Goal: Navigation & Orientation: Find specific page/section

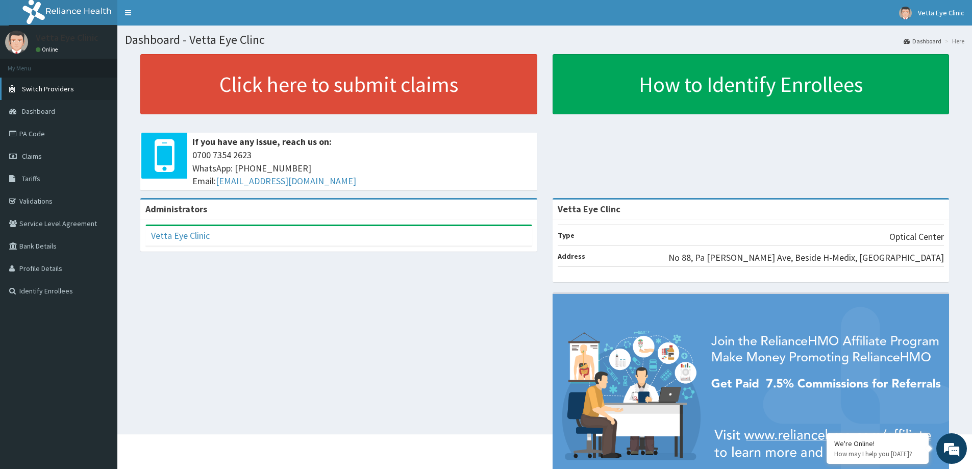
click at [69, 91] on span "Switch Providers" at bounding box center [48, 88] width 52 height 9
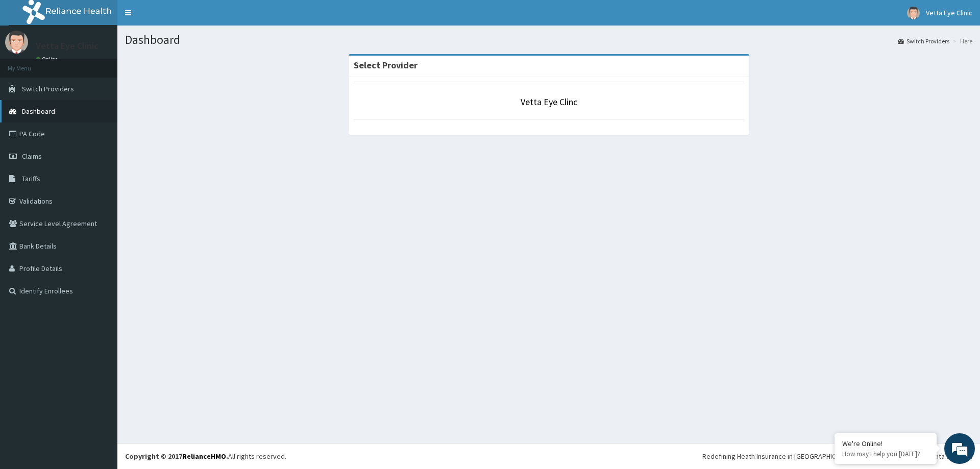
click at [31, 108] on span "Dashboard" at bounding box center [38, 111] width 33 height 9
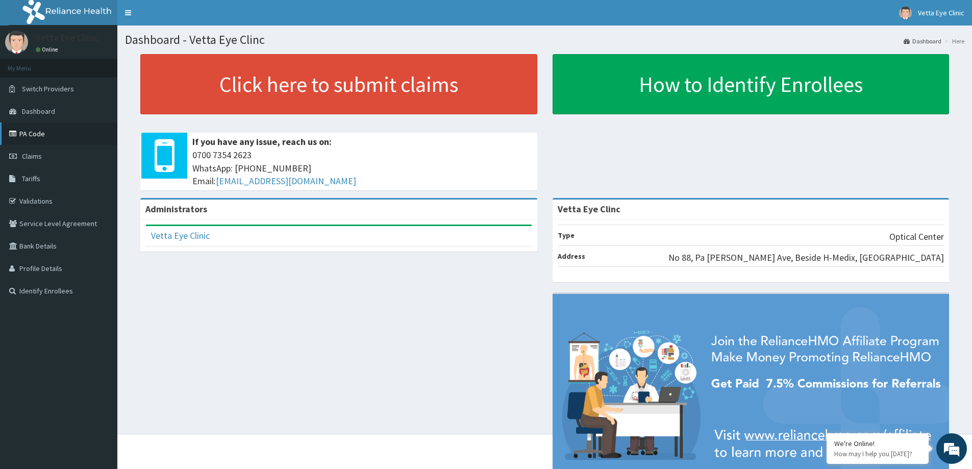
click at [35, 132] on link "PA Code" at bounding box center [58, 133] width 117 height 22
